Goal: Find specific page/section: Find specific page/section

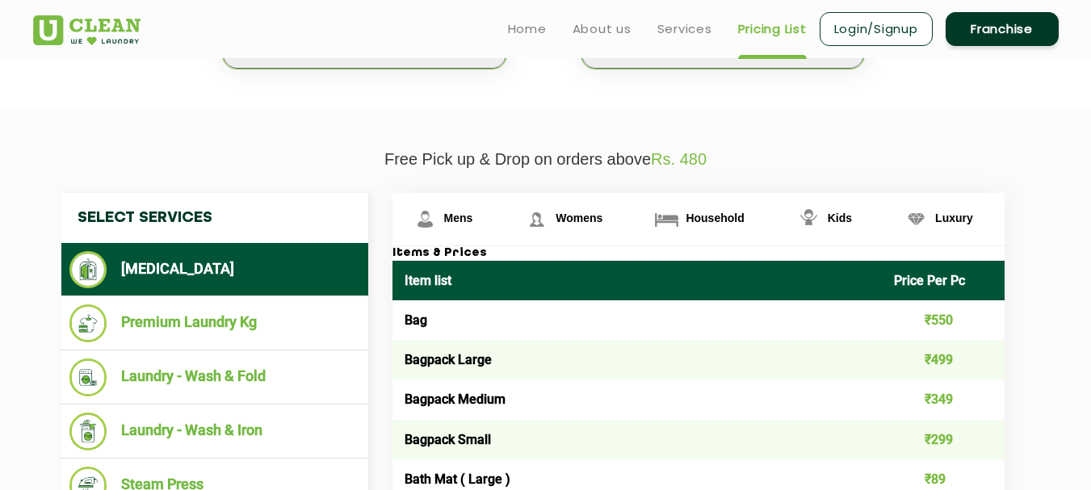
scroll to position [404, 0]
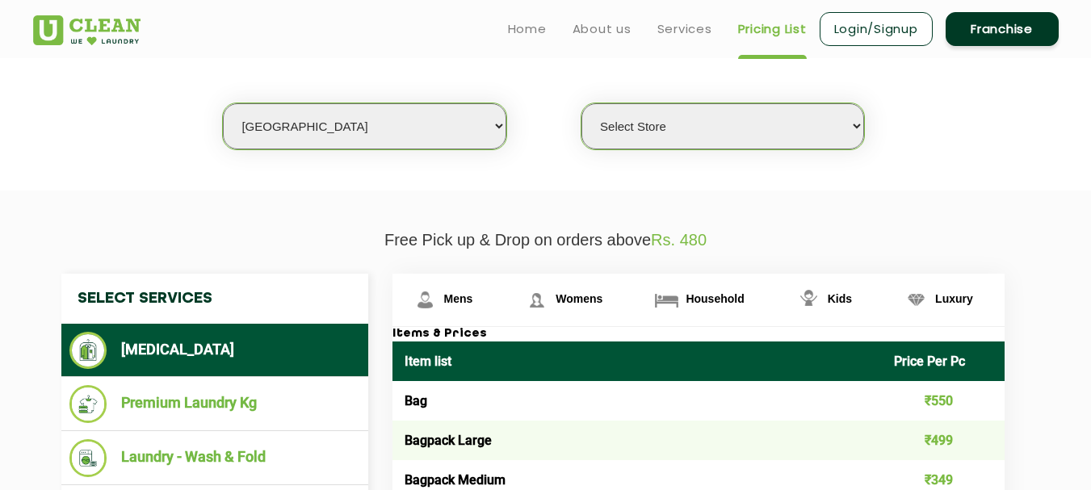
click at [464, 123] on select "Select city [GEOGRAPHIC_DATA] [GEOGRAPHIC_DATA] [GEOGRAPHIC_DATA] [GEOGRAPHIC_D…" at bounding box center [364, 126] width 283 height 46
select select "133"
click at [223, 103] on select "Select city [GEOGRAPHIC_DATA] [GEOGRAPHIC_DATA] [GEOGRAPHIC_DATA] [GEOGRAPHIC_D…" at bounding box center [364, 126] width 283 height 46
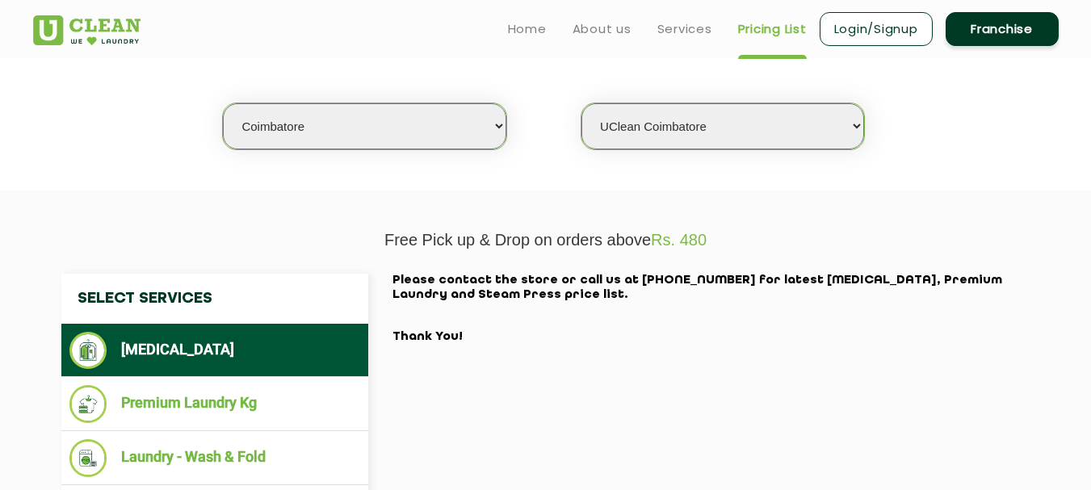
click at [667, 127] on select "Select Store [GEOGRAPHIC_DATA]" at bounding box center [722, 126] width 283 height 46
click at [581, 103] on select "Select Store [GEOGRAPHIC_DATA]" at bounding box center [722, 126] width 283 height 46
click at [768, 132] on select "Select Store [GEOGRAPHIC_DATA]" at bounding box center [722, 126] width 283 height 46
click at [581, 103] on select "Select Store [GEOGRAPHIC_DATA]" at bounding box center [722, 126] width 283 height 46
click at [721, 147] on select "Select Store [GEOGRAPHIC_DATA]" at bounding box center [722, 126] width 283 height 46
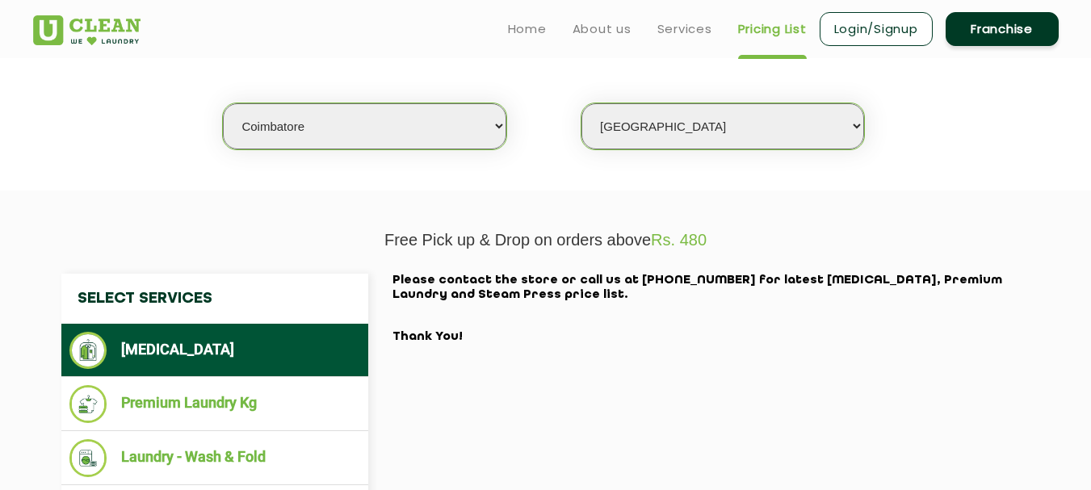
click at [581, 103] on select "Select Store [GEOGRAPHIC_DATA]" at bounding box center [722, 126] width 283 height 46
click at [711, 126] on select "Select Store [GEOGRAPHIC_DATA]" at bounding box center [722, 126] width 283 height 46
select select "0"
click at [581, 103] on select "Select Store [GEOGRAPHIC_DATA]" at bounding box center [722, 126] width 283 height 46
